Goal: Information Seeking & Learning: Find specific page/section

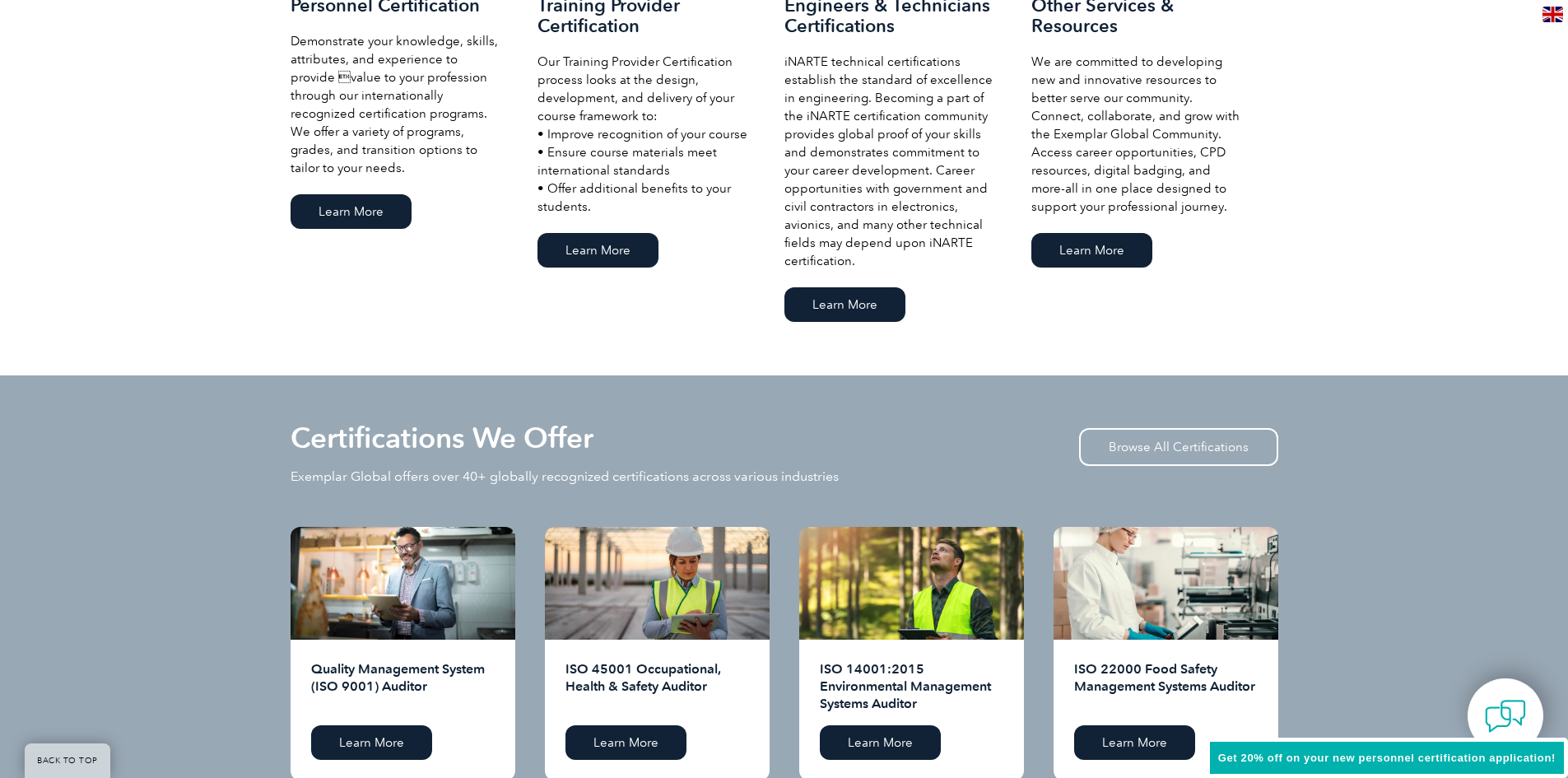
scroll to position [1399, 0]
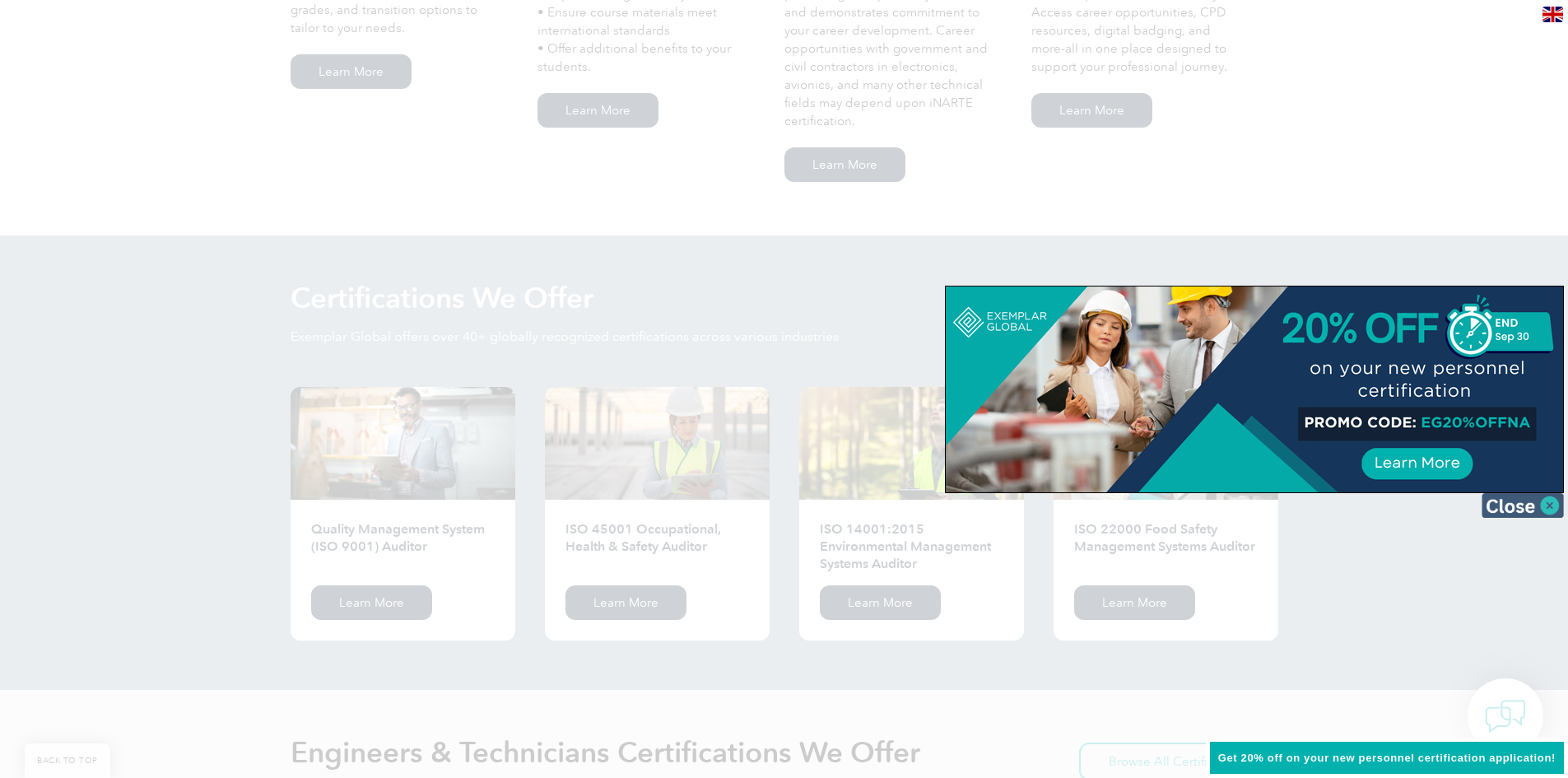
click at [1509, 513] on img at bounding box center [1522, 505] width 82 height 25
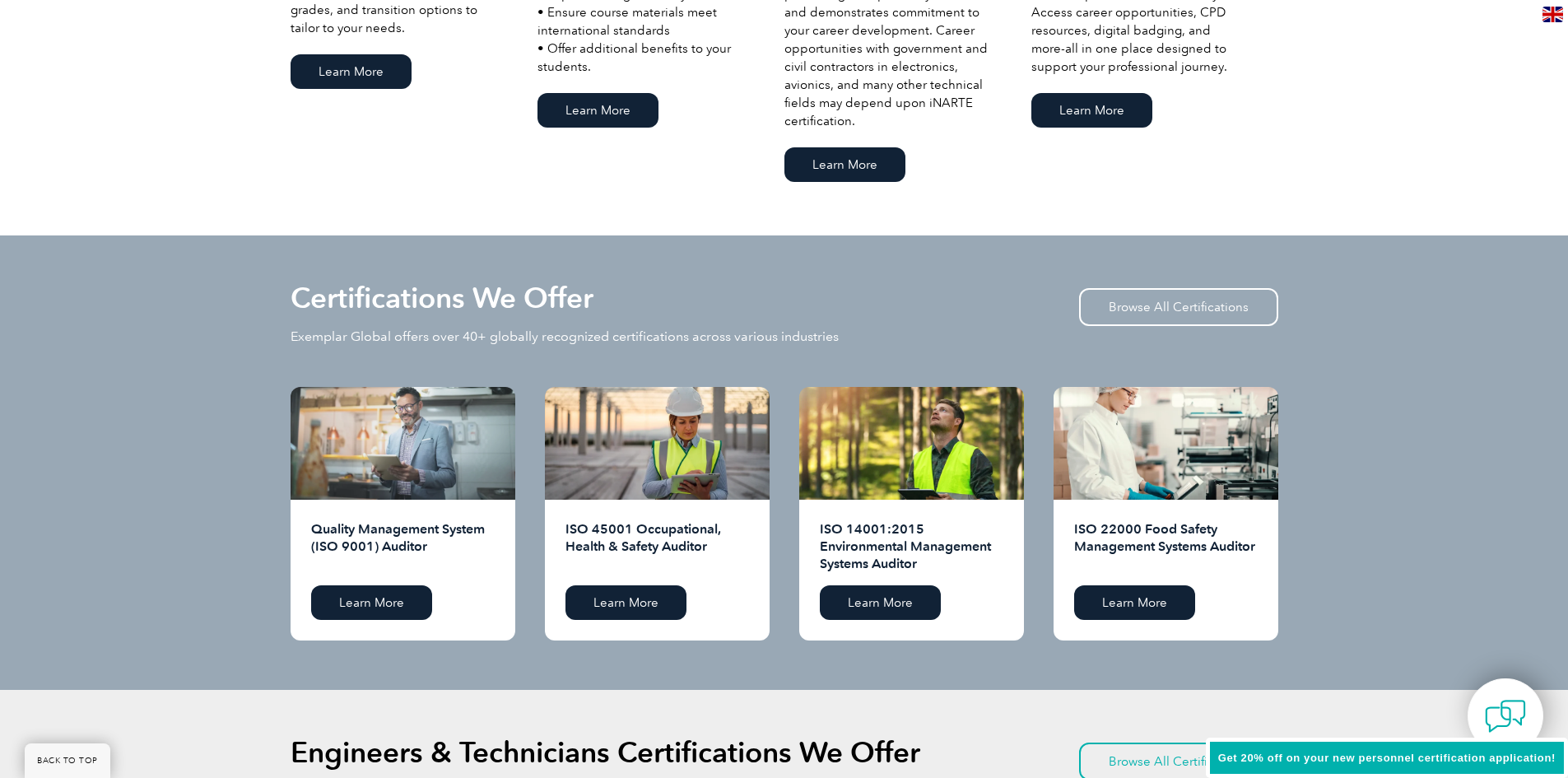
click at [396, 422] on div at bounding box center [403, 442] width 225 height 113
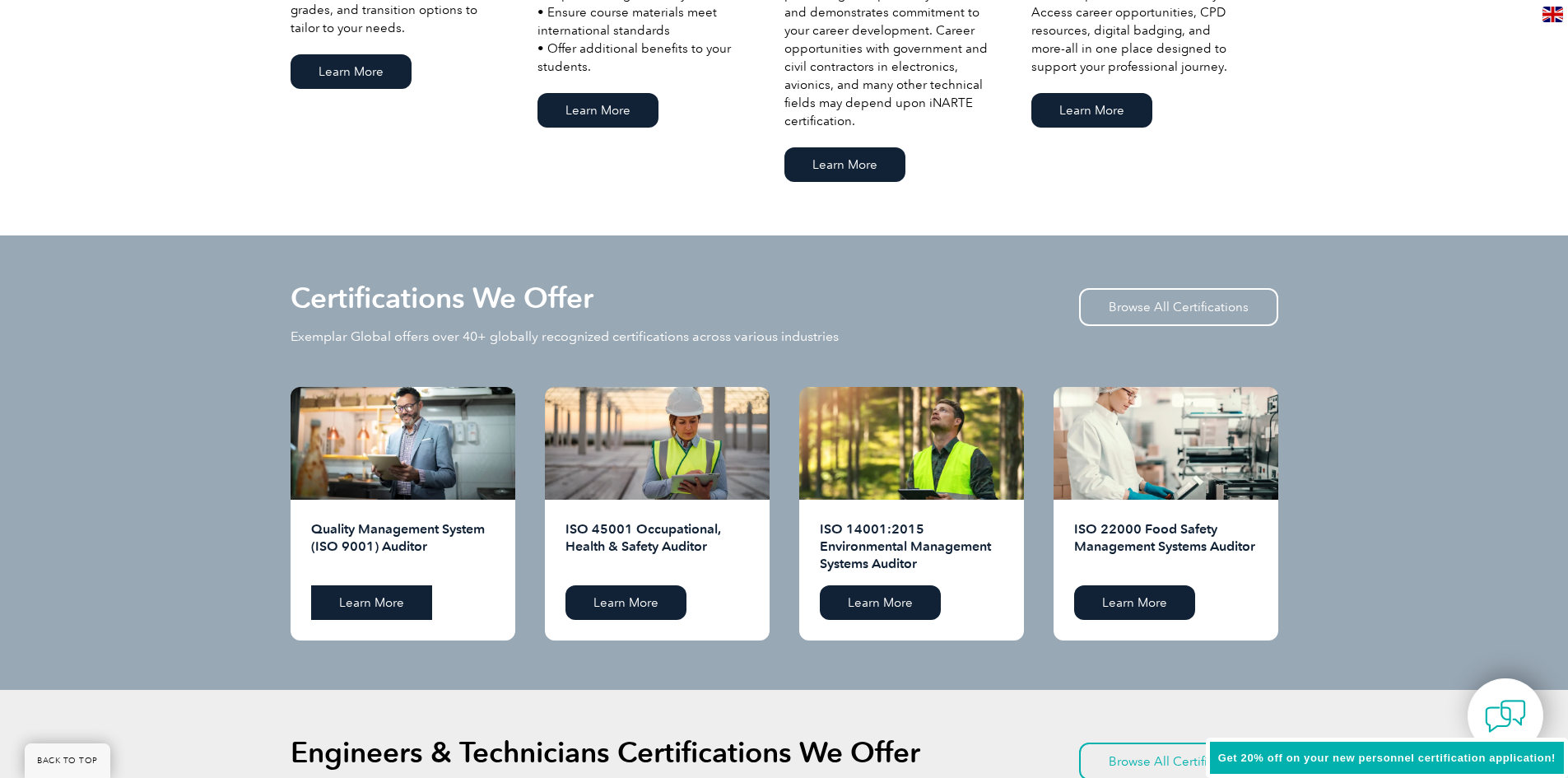
click at [375, 610] on link "Learn More" at bounding box center [371, 603] width 121 height 35
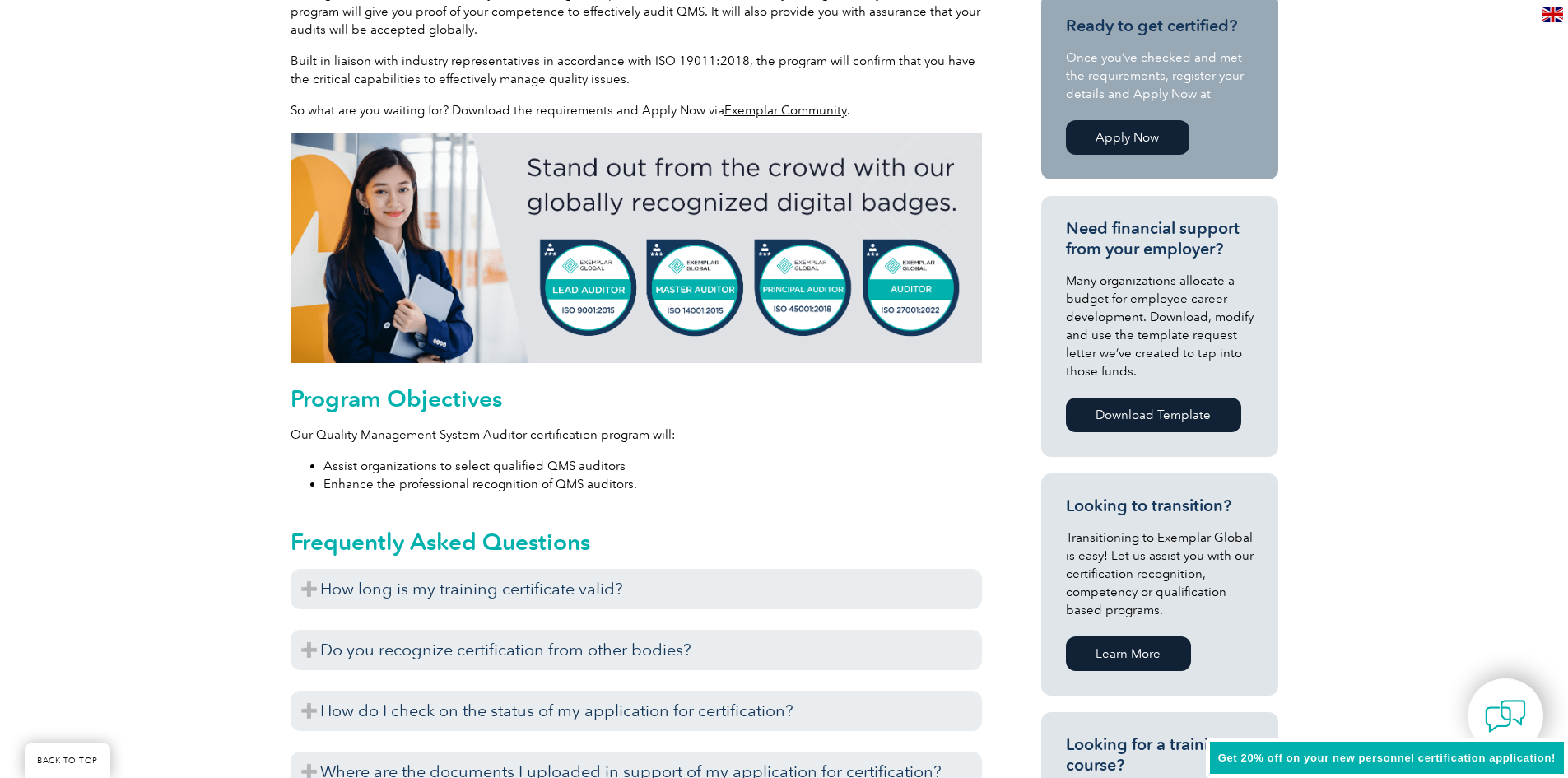
scroll to position [558, 0]
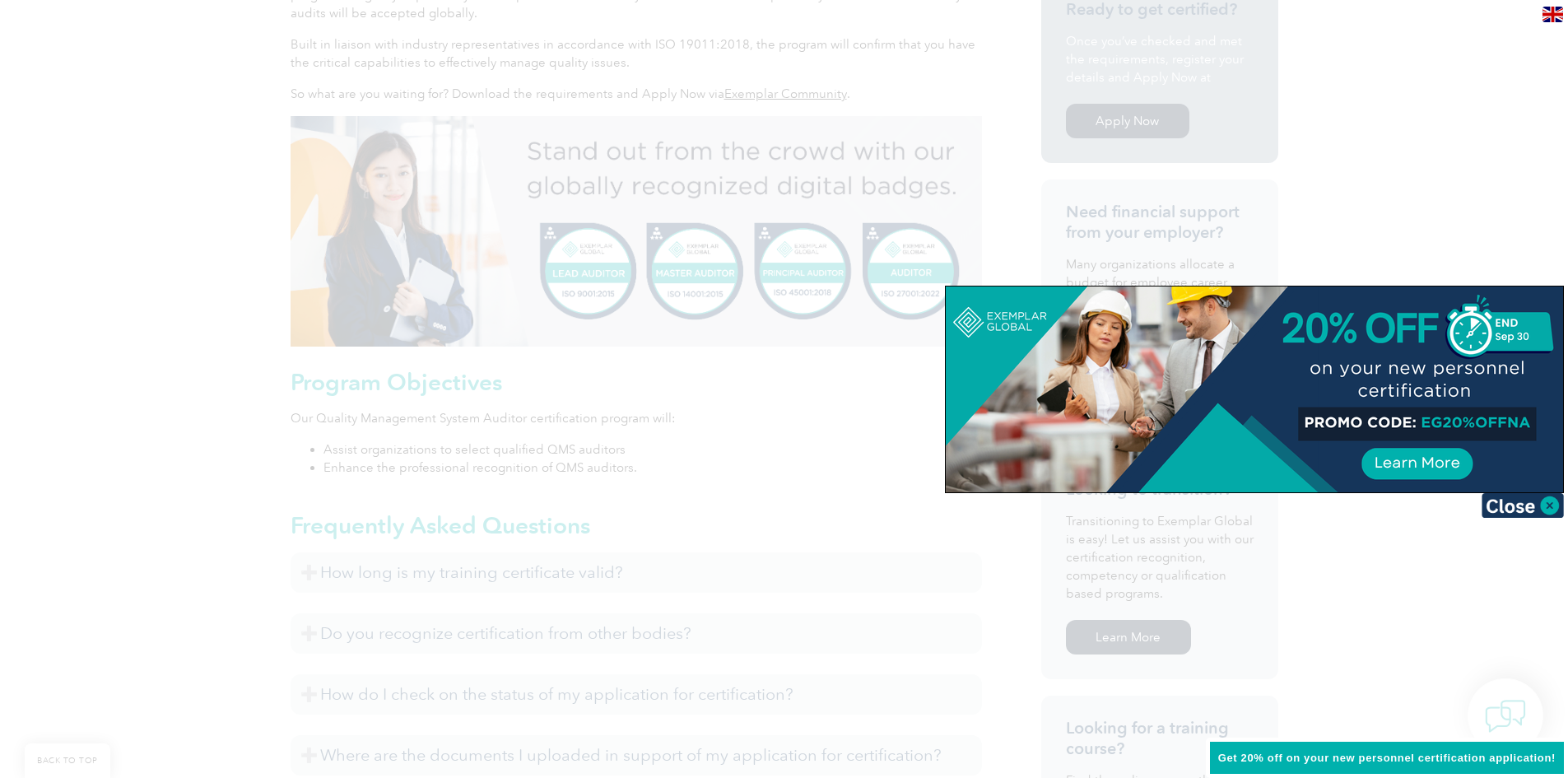
click at [1528, 503] on img at bounding box center [1522, 505] width 82 height 25
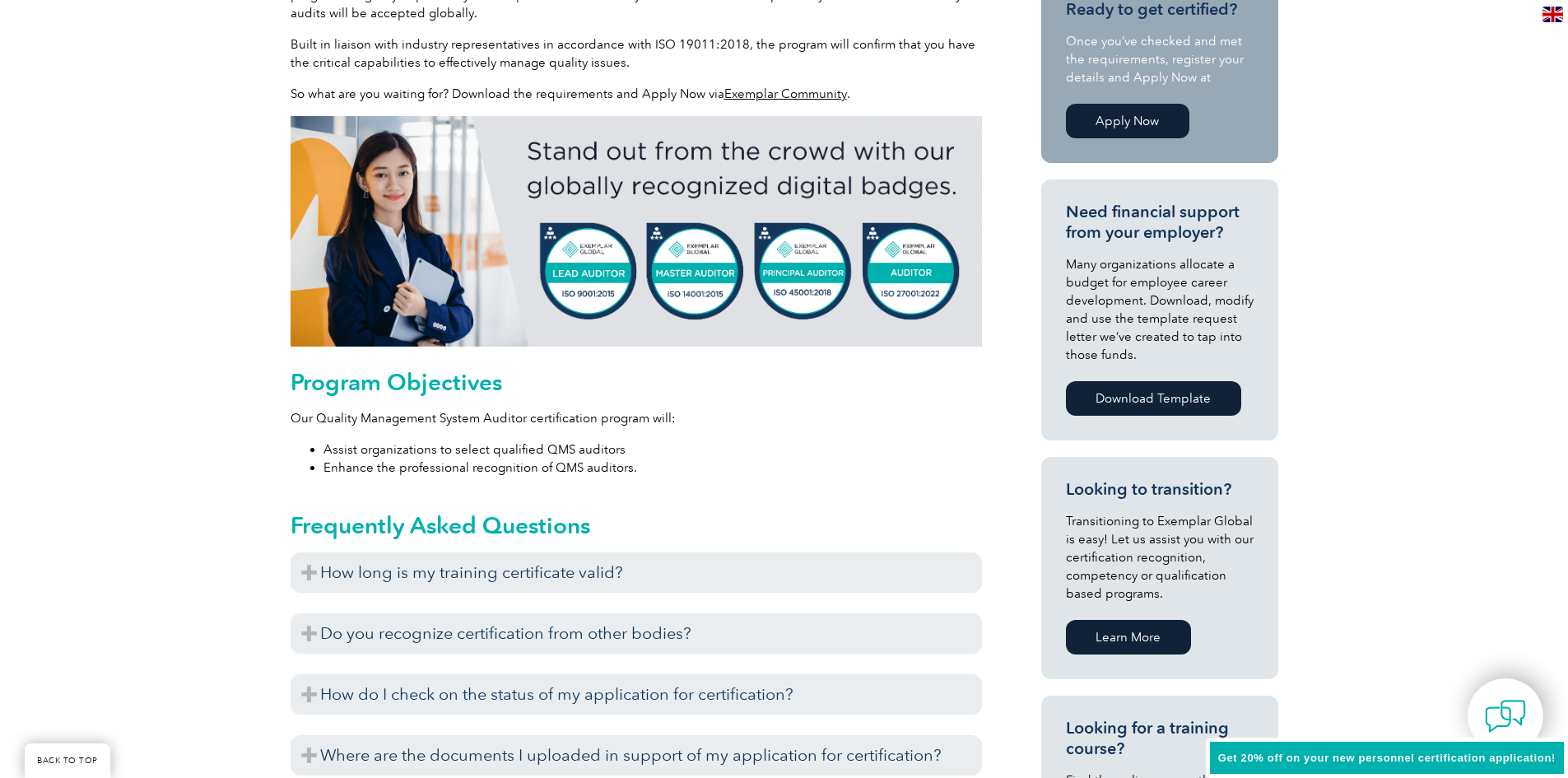
click at [602, 292] on img at bounding box center [637, 231] width 692 height 231
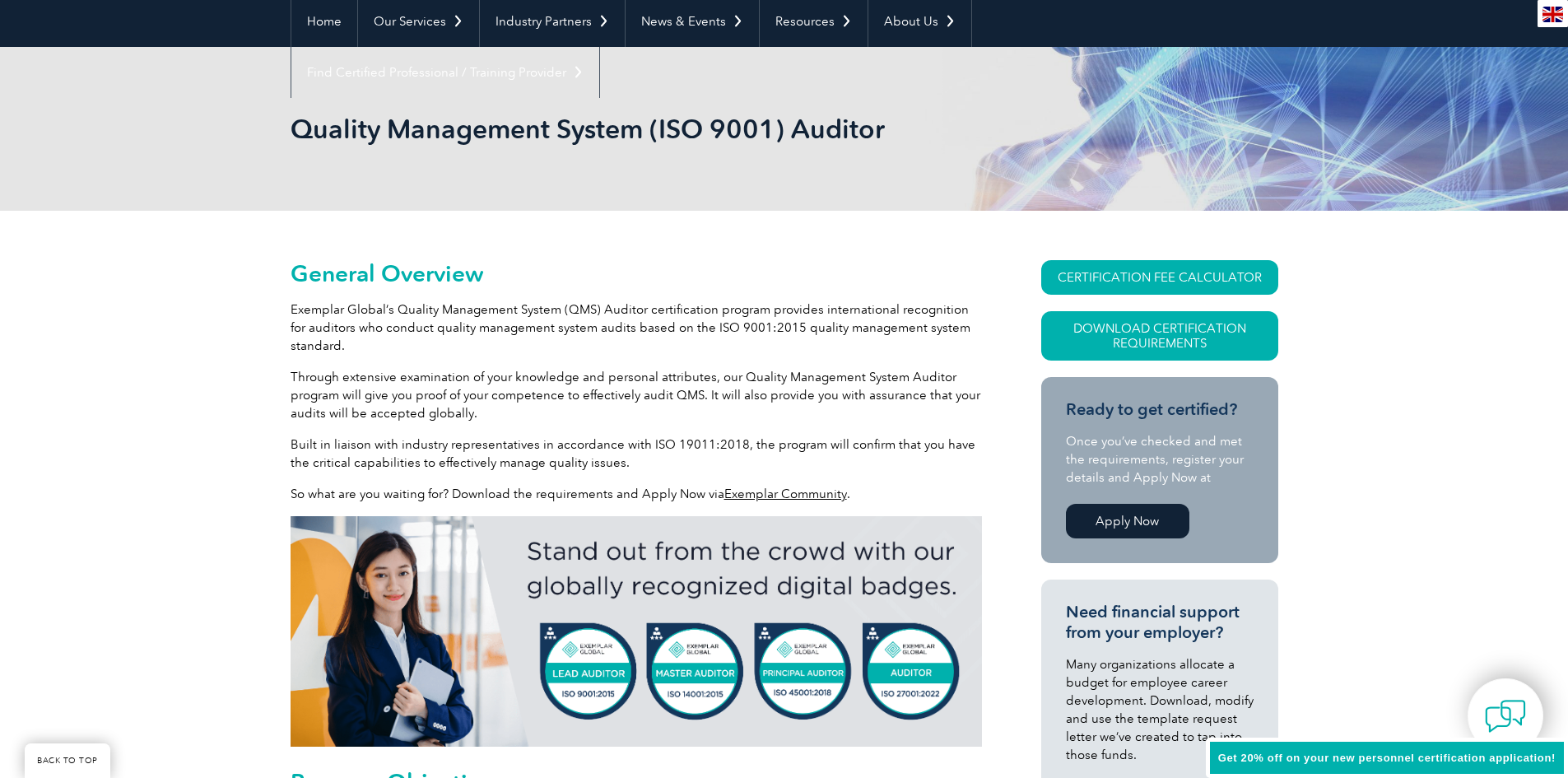
scroll to position [0, 0]
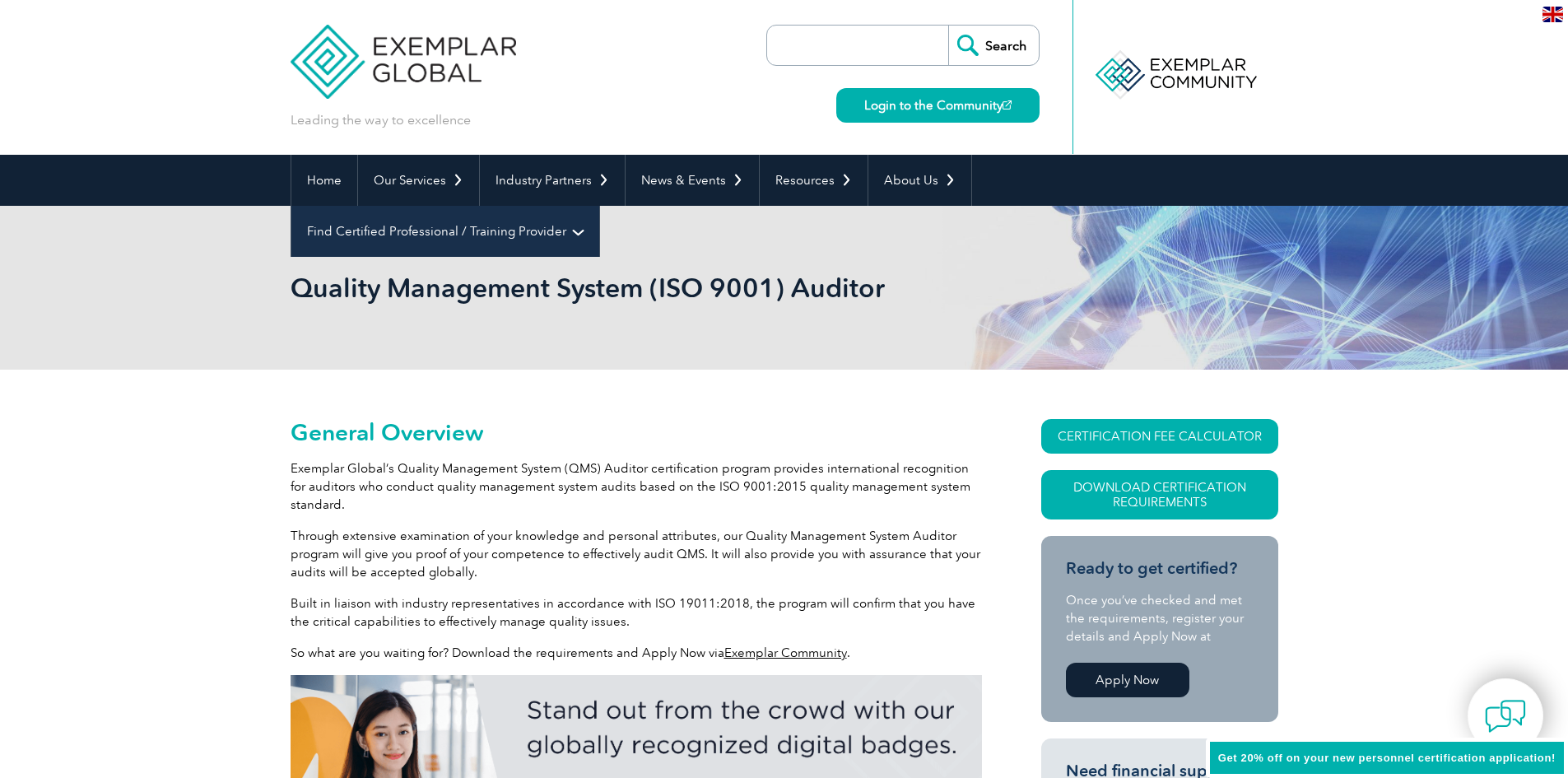
click at [599, 206] on link "Find Certified Professional / Training Provider" at bounding box center [445, 231] width 308 height 51
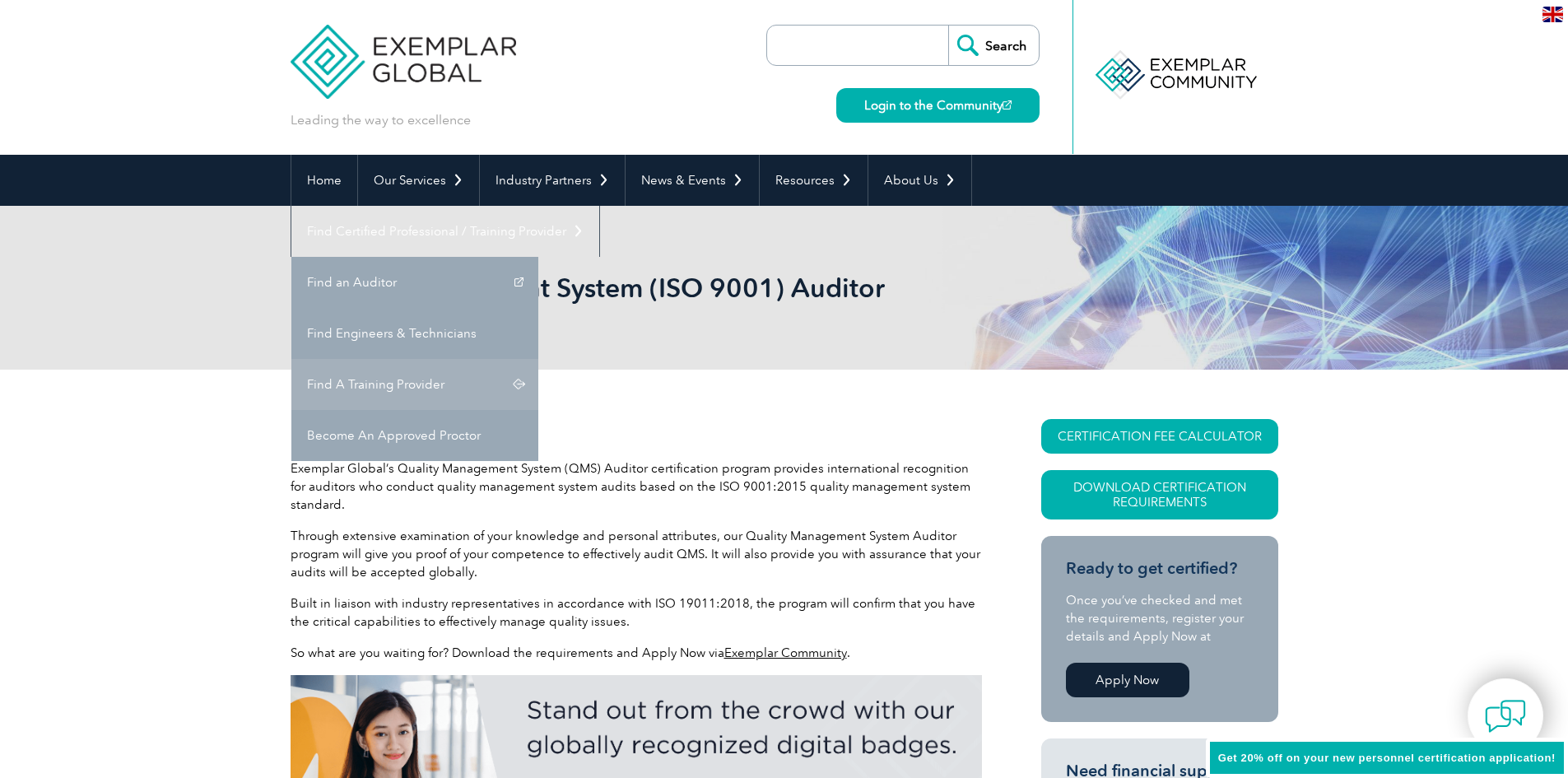
click at [538, 358] on link "Find A Training Provider" at bounding box center [414, 384] width 247 height 51
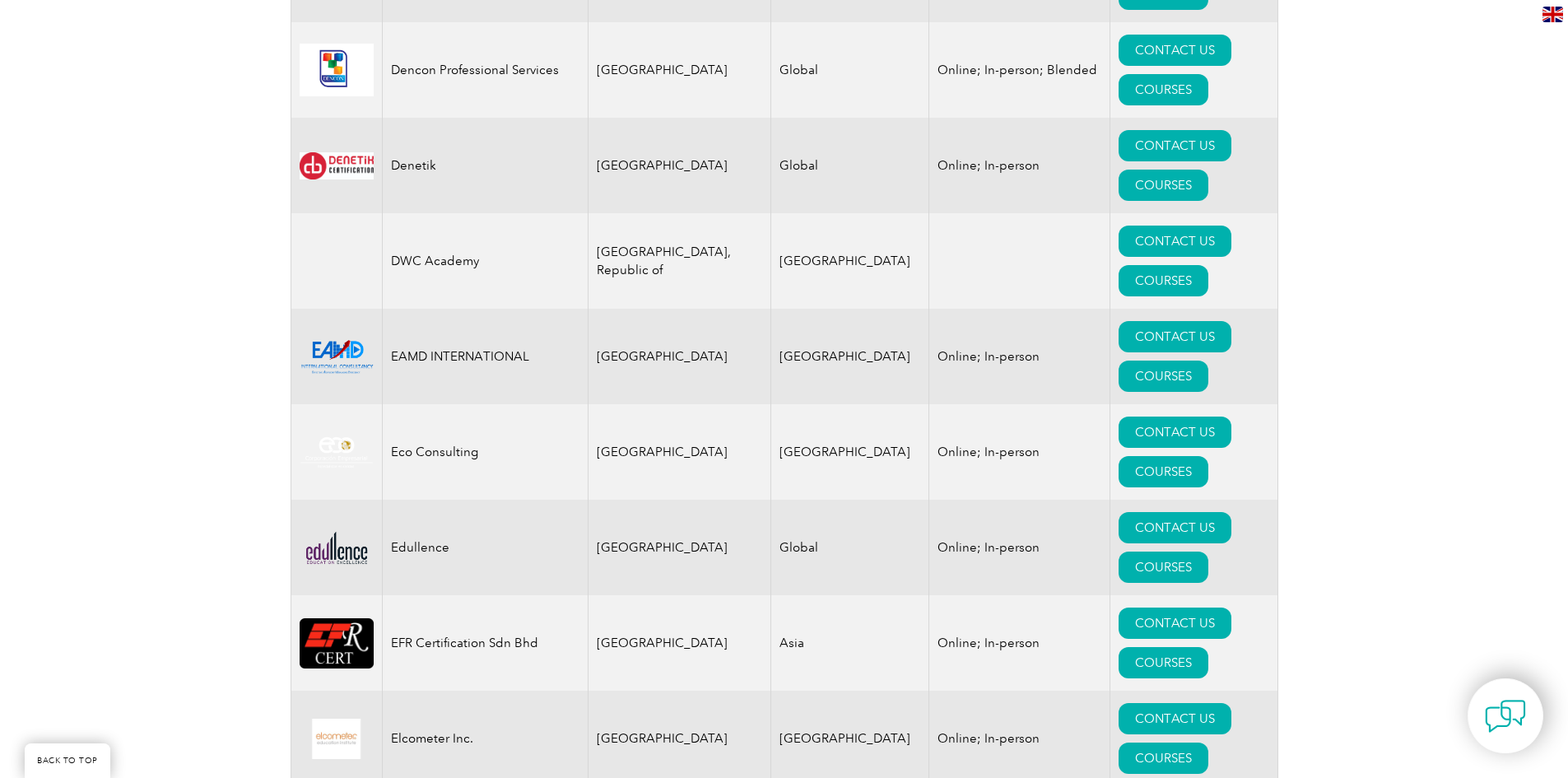
scroll to position [7326, 0]
